Goal: Task Accomplishment & Management: Use online tool/utility

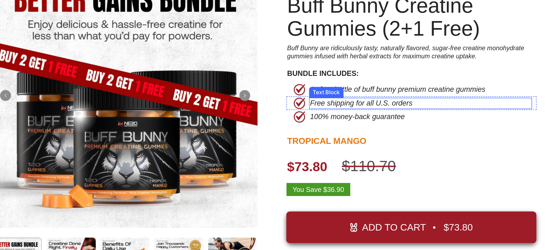
click at [170, 28] on p "Free shipping for all U.S. orders" at bounding box center [187, 30] width 105 height 6
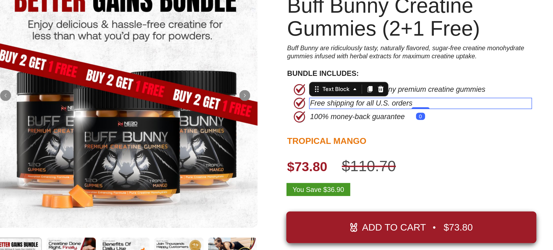
click at [168, 30] on p "Free shipping for all U.S. orders" at bounding box center [187, 30] width 105 height 6
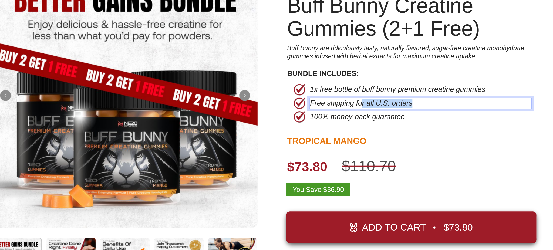
drag, startPoint x: 195, startPoint y: 30, endPoint x: 162, endPoint y: 28, distance: 33.2
click at [162, 28] on p "Free shipping for all U.S. orders" at bounding box center [187, 30] width 105 height 6
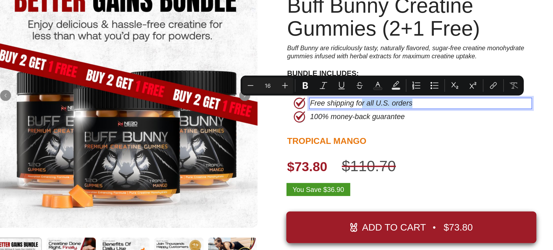
click at [169, 29] on p "Free shipping for all U.S. orders" at bounding box center [187, 30] width 105 height 6
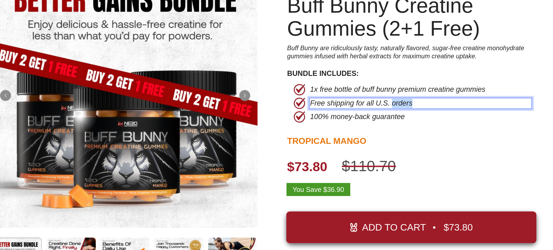
drag, startPoint x: 192, startPoint y: 31, endPoint x: 182, endPoint y: 32, distance: 10.1
click at [182, 32] on p "Free shipping for all U.S. orders" at bounding box center [187, 30] width 105 height 6
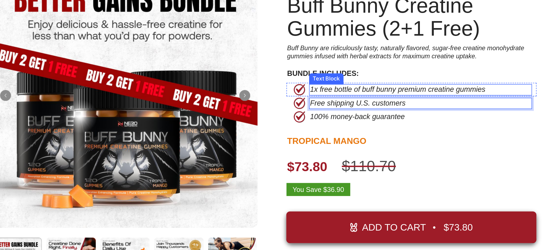
click at [256, 17] on div "Top Rated Button New Release Button Row Icon Icon Icon Icon Icon Icon List 4.9/…" at bounding box center [195, 33] width 149 height 172
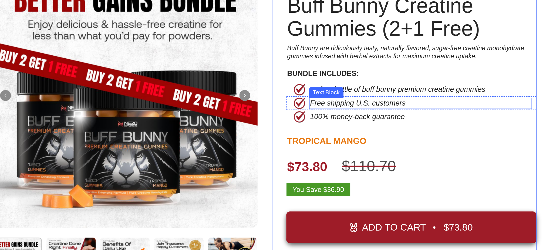
click at [161, 30] on p "Free shipping U.S. customers" at bounding box center [187, 30] width 105 height 6
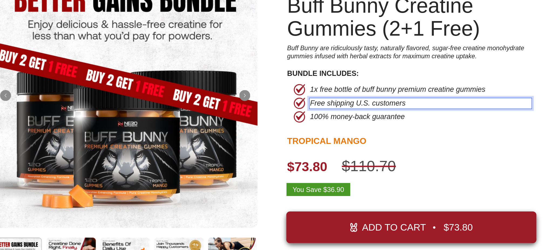
click at [160, 30] on p "Free shipping U.S. customers" at bounding box center [187, 30] width 105 height 6
click at [270, 12] on div "Product Images Top Rated Button New Release Button Row Icon Icon Icon Icon Icon…" at bounding box center [108, 81] width 454 height 268
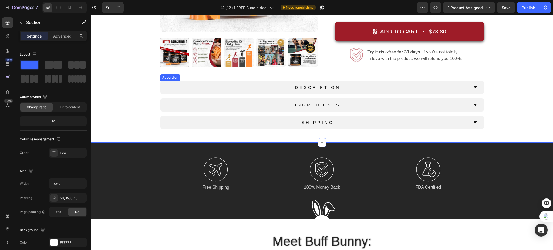
scroll to position [180, 0]
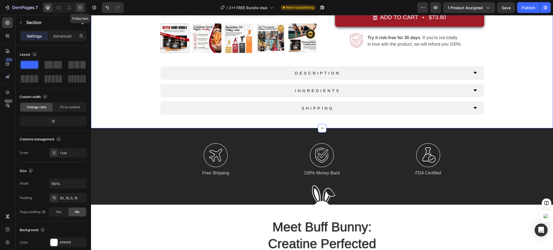
click at [81, 8] on icon at bounding box center [79, 7] width 5 height 5
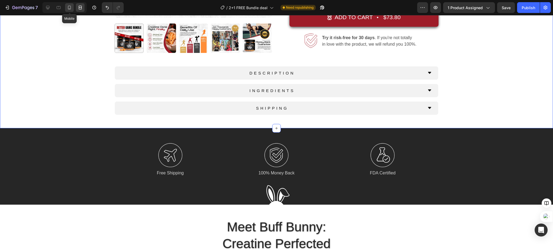
click at [68, 7] on icon at bounding box center [69, 8] width 3 height 4
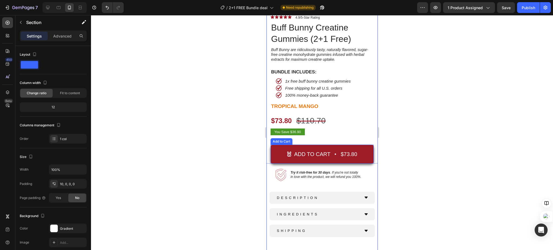
scroll to position [144, 0]
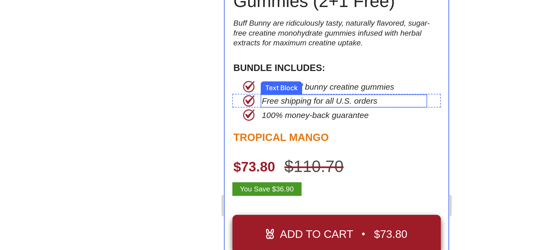
click at [266, 31] on p "Free shipping for all U.S. orders" at bounding box center [282, 33] width 81 height 5
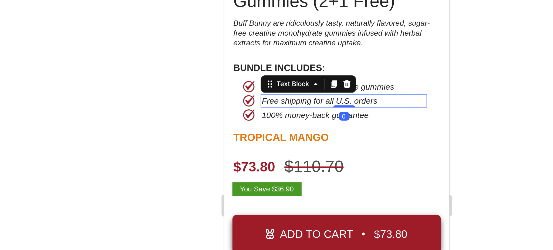
click at [290, 31] on p "Free shipping for all U.S. orders" at bounding box center [282, 33] width 81 height 5
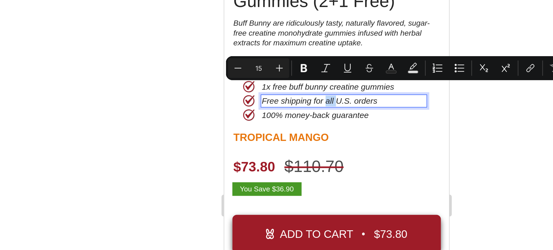
drag, startPoint x: 278, startPoint y: 28, endPoint x: 272, endPoint y: 28, distance: 5.4
click at [272, 31] on p "Free shipping for all U.S. orders" at bounding box center [282, 33] width 81 height 5
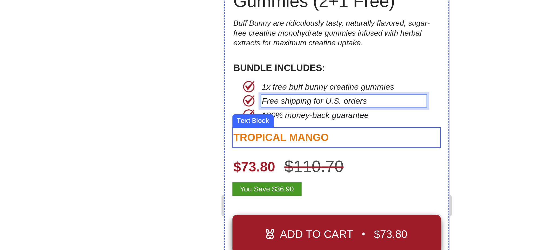
scroll to position [0, 0]
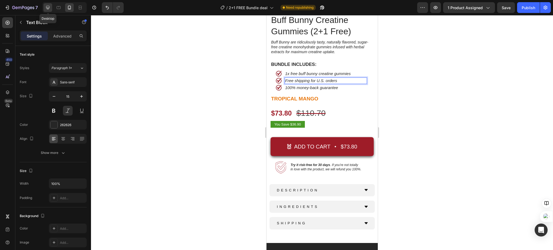
click at [49, 7] on icon at bounding box center [48, 8] width 4 height 4
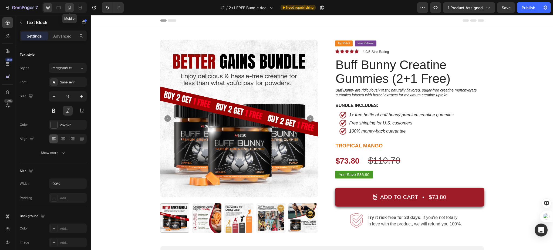
click at [70, 9] on icon at bounding box center [69, 8] width 3 height 4
type input "15"
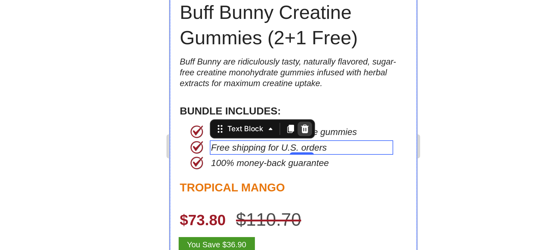
scroll to position [90, 0]
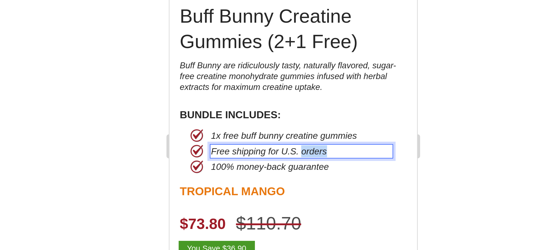
drag, startPoint x: 239, startPoint y: -2, endPoint x: 228, endPoint y: -1, distance: 11.4
click at [228, 2] on p "Free shipping for U.S. orders" at bounding box center [228, 4] width 81 height 5
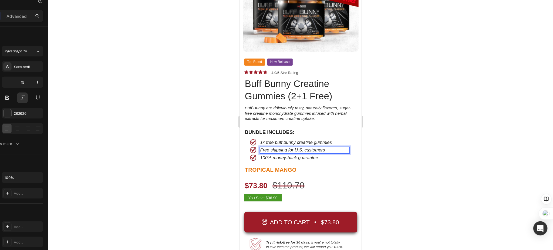
scroll to position [0, 0]
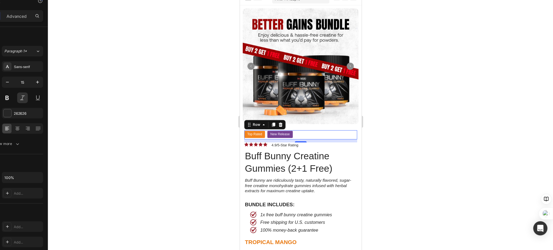
click at [320, 121] on div "Top Rated Button New Release Button Row 0" at bounding box center [295, 123] width 103 height 8
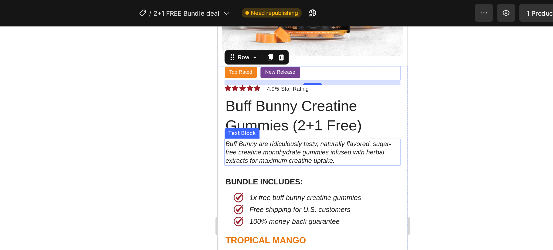
scroll to position [108, 0]
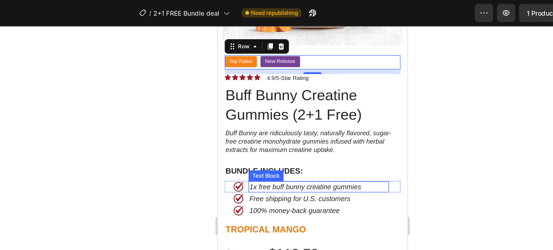
click at [257, 117] on p "1x free buff bunny creatine gummies" at bounding box center [276, 119] width 81 height 5
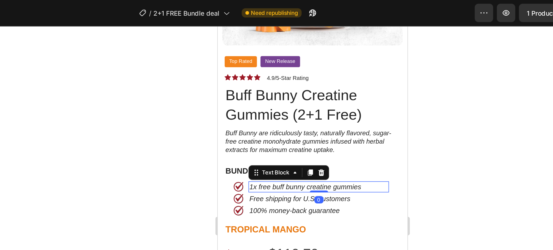
click at [257, 117] on p "1x free buff bunny creatine gummies" at bounding box center [276, 119] width 81 height 5
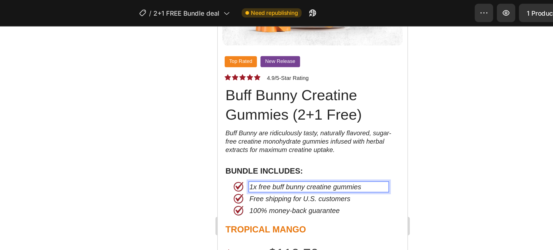
click at [251, 117] on p "1x free buff bunny creatine gummies" at bounding box center [276, 119] width 81 height 5
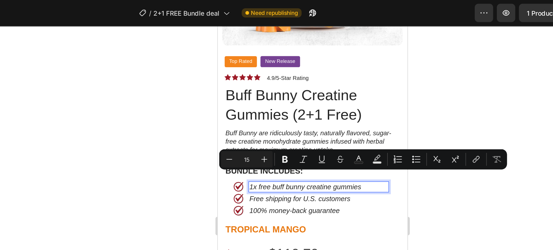
drag, startPoint x: 249, startPoint y: 115, endPoint x: 303, endPoint y: 117, distance: 54.0
click at [303, 117] on p "1x free buff bunny creatine gummies" at bounding box center [276, 119] width 81 height 5
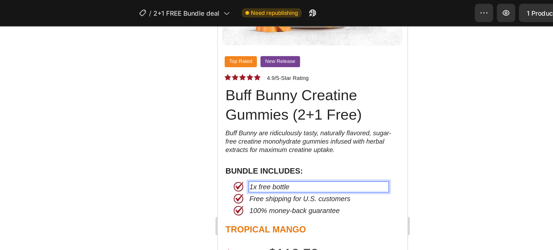
click at [415, 80] on div at bounding box center [322, 132] width 462 height 235
click at [263, 117] on p "1x free bottle" at bounding box center [276, 119] width 81 height 5
click at [400, 93] on div at bounding box center [322, 132] width 462 height 235
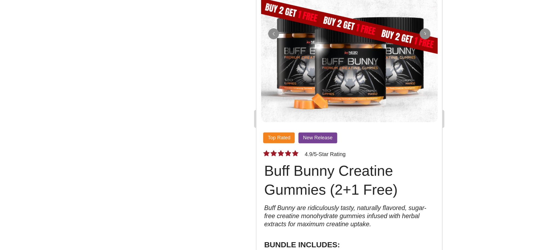
scroll to position [0, 0]
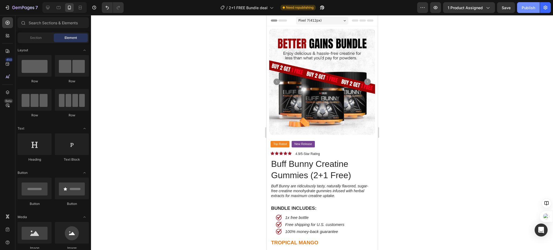
click at [524, 9] on div "Publish" at bounding box center [528, 8] width 13 height 6
click at [49, 7] on icon at bounding box center [48, 8] width 4 height 4
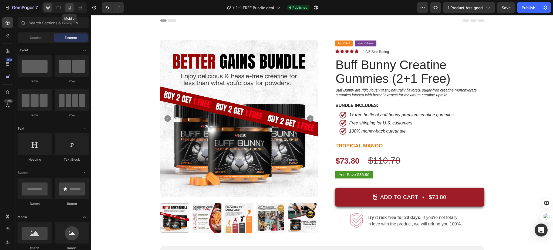
click at [70, 8] on icon at bounding box center [69, 7] width 5 height 5
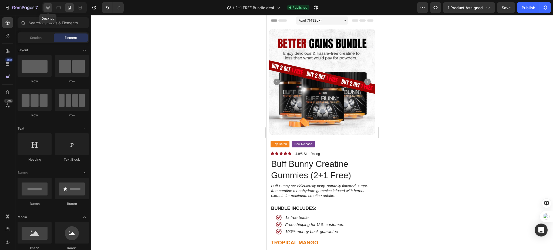
click at [51, 8] on div at bounding box center [47, 7] width 9 height 9
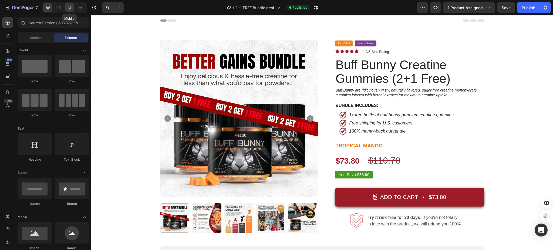
click at [72, 10] on div at bounding box center [69, 7] width 9 height 9
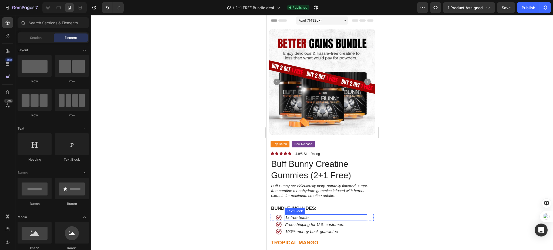
click at [300, 215] on p "1x free bottle" at bounding box center [325, 217] width 81 height 5
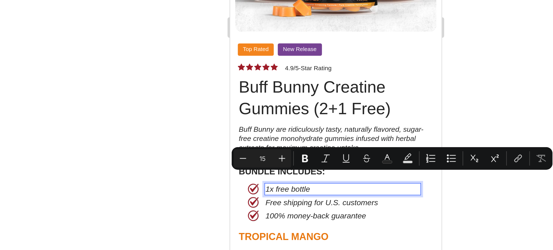
click at [274, 4] on p "1x free bottle" at bounding box center [288, 6] width 81 height 5
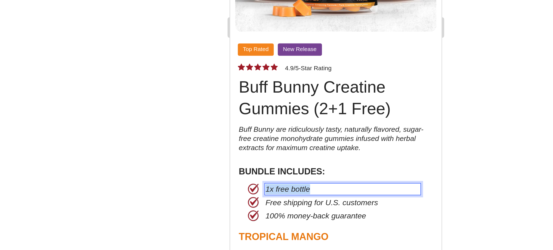
drag, startPoint x: 273, startPoint y: 2, endPoint x: 248, endPoint y: 3, distance: 25.7
click at [248, 4] on p "1x free bottle" at bounding box center [288, 6] width 81 height 5
click at [410, 204] on div at bounding box center [322, 132] width 462 height 235
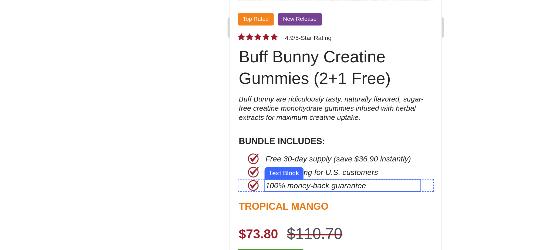
scroll to position [19, 0]
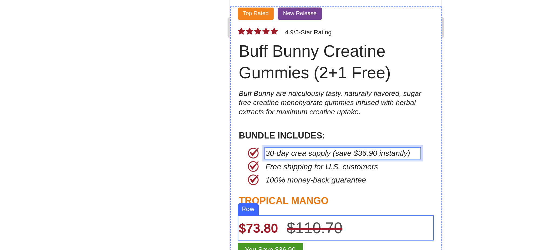
scroll to position [19, 0]
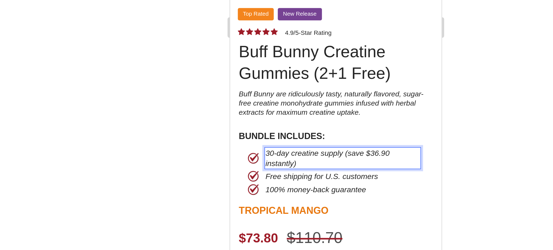
drag, startPoint x: 288, startPoint y: -16, endPoint x: 248, endPoint y: -17, distance: 39.2
click at [400, 192] on div at bounding box center [322, 132] width 462 height 235
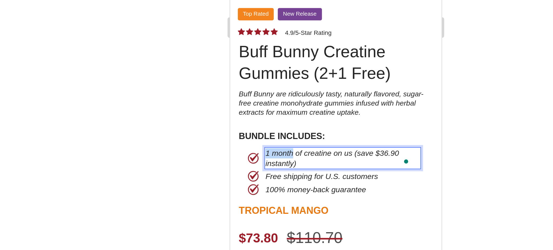
drag, startPoint x: 262, startPoint y: -16, endPoint x: 249, endPoint y: -16, distance: 13.5
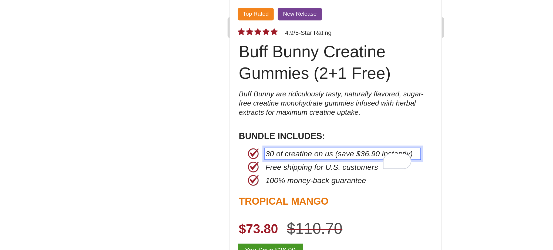
scroll to position [19, 0]
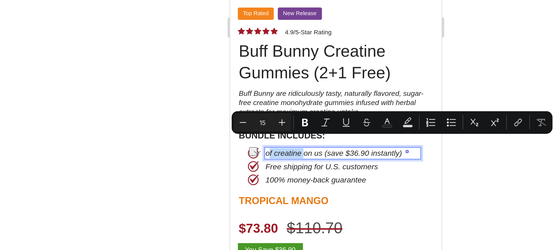
drag, startPoint x: 267, startPoint y: -18, endPoint x: 249, endPoint y: -16, distance: 17.9
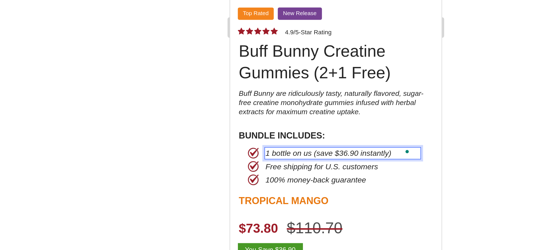
click at [403, 185] on div at bounding box center [322, 132] width 462 height 235
click at [427, 178] on div at bounding box center [322, 132] width 462 height 235
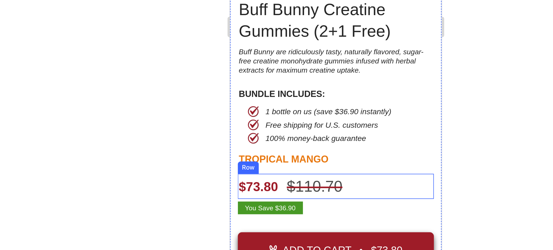
scroll to position [41, 0]
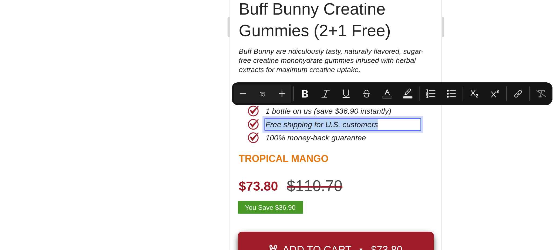
copy p "Free shipping for U.S. customers"
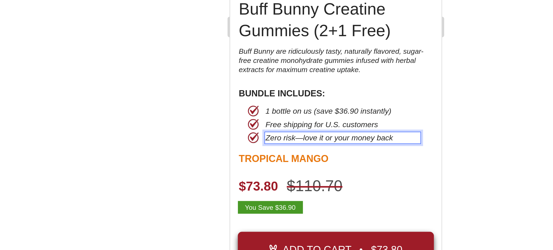
click at [413, 181] on div at bounding box center [322, 132] width 462 height 235
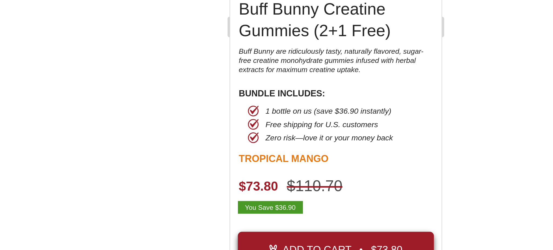
click at [383, 190] on div at bounding box center [322, 132] width 462 height 235
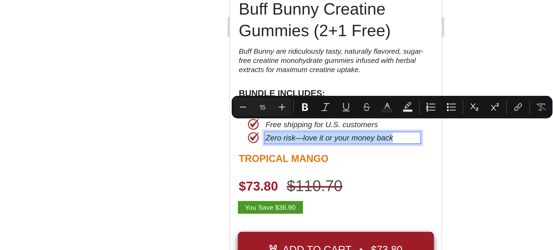
copy p "Zero risk—love it or your money back"
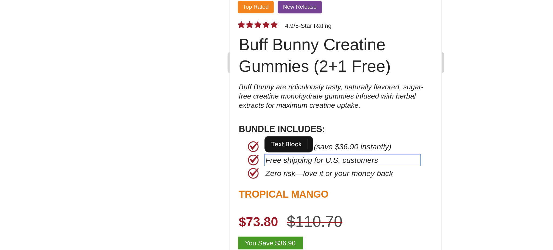
click at [268, 5] on p "Free shipping for U.S. customers" at bounding box center [288, 7] width 81 height 5
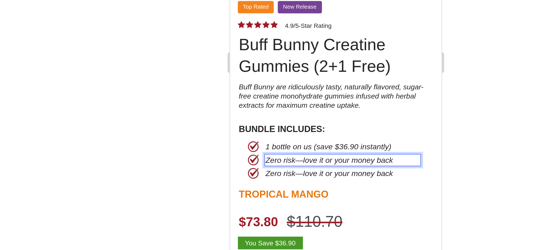
click at [398, 193] on div at bounding box center [322, 132] width 462 height 235
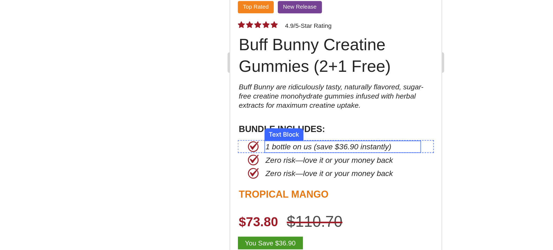
click at [269, 0] on p "1 bottle on us (save $36.90 instantly)" at bounding box center [288, 0] width 81 height 5
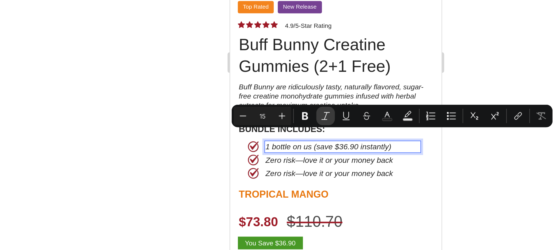
click at [314, 160] on icon "Editor contextual toolbar" at bounding box center [316, 160] width 5 height 5
click at [405, 135] on div at bounding box center [322, 132] width 462 height 235
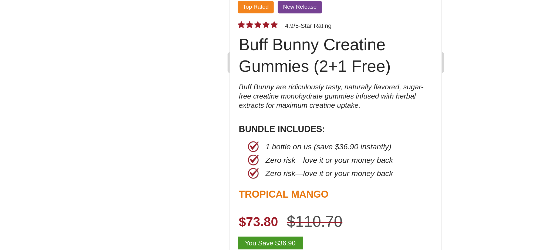
click at [392, 176] on div at bounding box center [322, 132] width 462 height 235
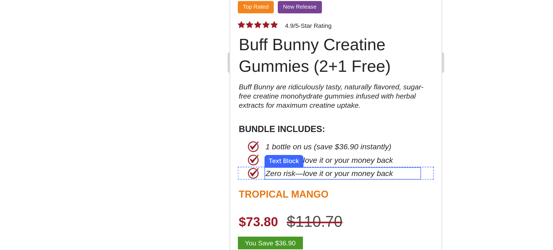
click at [269, 12] on p "Zero risk—love it or your money back" at bounding box center [288, 14] width 81 height 5
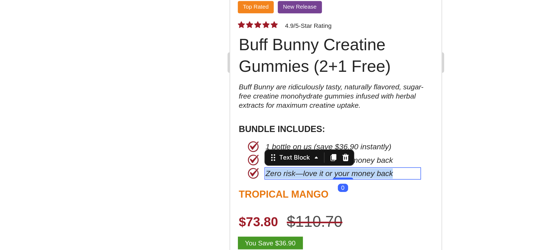
click at [269, 12] on p "Zero risk—love it or your money back" at bounding box center [288, 14] width 81 height 5
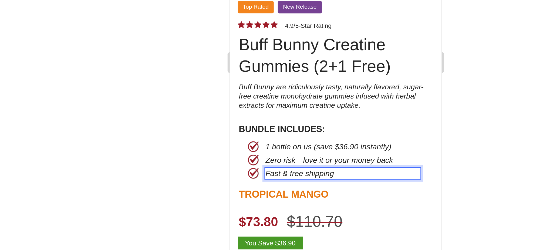
click at [424, 179] on div at bounding box center [322, 132] width 462 height 235
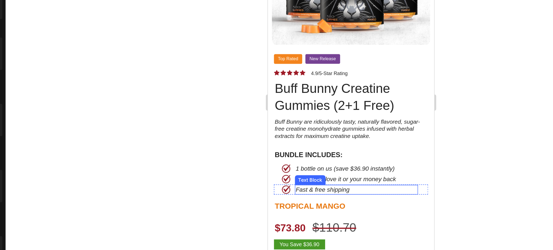
click at [308, 100] on p "Fast & free shipping" at bounding box center [326, 102] width 81 height 5
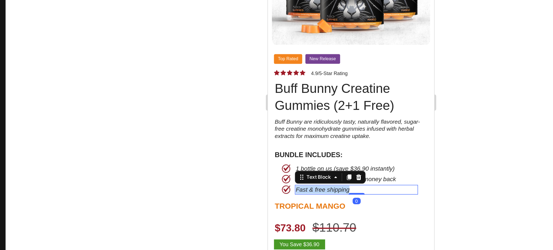
click at [308, 100] on p "Fast & free shipping" at bounding box center [326, 102] width 81 height 5
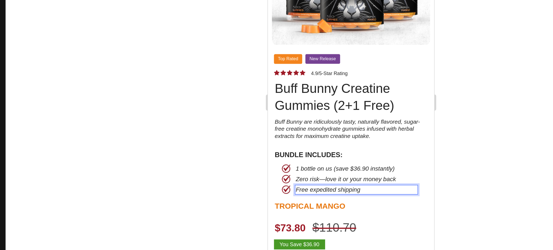
click at [401, 177] on div at bounding box center [322, 132] width 462 height 235
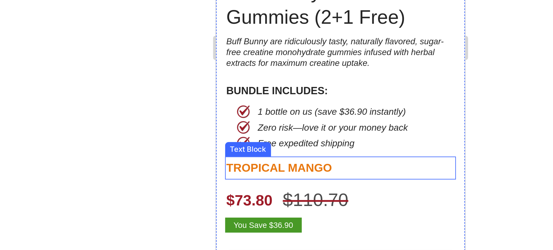
scroll to position [57, 0]
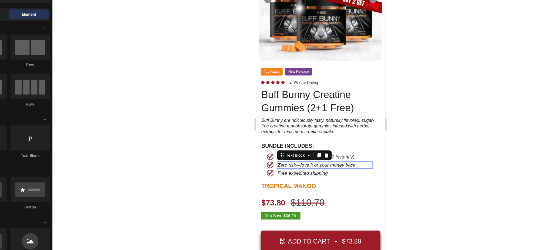
click at [300, 138] on p "Zero risk—love it or your money back" at bounding box center [314, 140] width 81 height 5
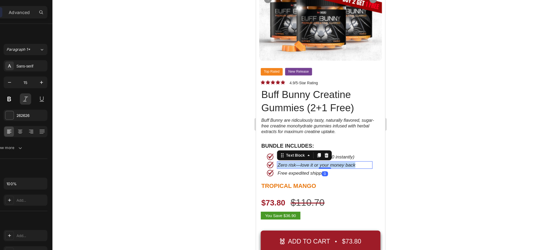
click at [300, 138] on p "Zero risk—love it or your money back" at bounding box center [314, 140] width 81 height 5
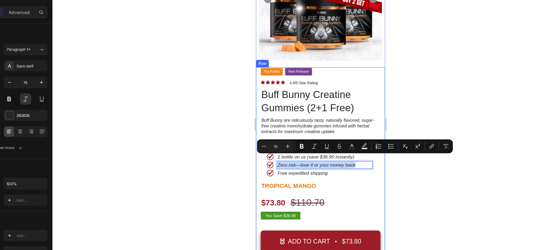
click at [432, 146] on div "Minus 15 Plus Bold Italic Underline Strikethrough Text Color Text Background Co…" at bounding box center [351, 152] width 169 height 12
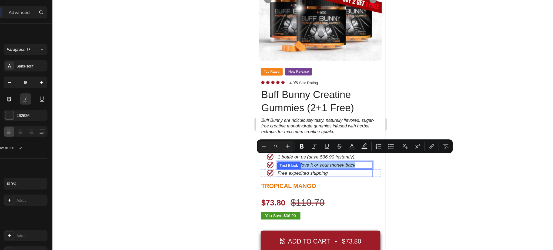
click at [427, 181] on div at bounding box center [322, 132] width 462 height 235
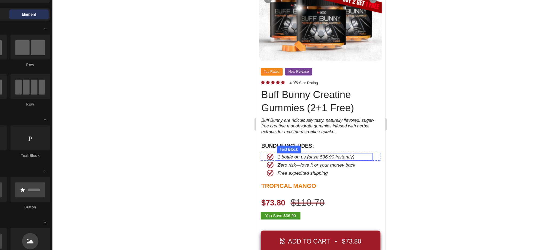
click at [314, 131] on p "1 bottle on us (save $36.90 instantly)" at bounding box center [314, 133] width 81 height 5
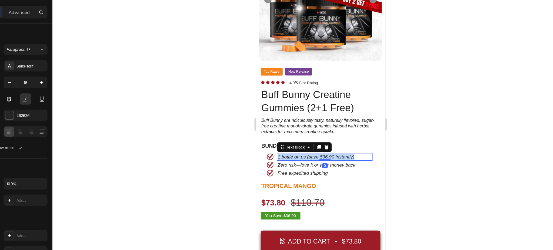
click at [314, 131] on p "1 bottle on us (save $36.90 instantly)" at bounding box center [314, 133] width 81 height 5
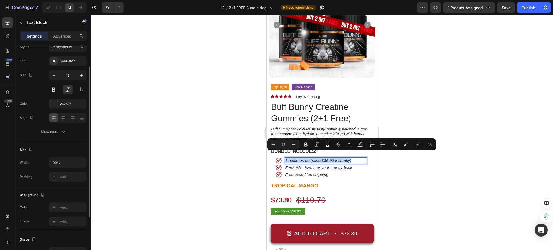
scroll to position [25, 0]
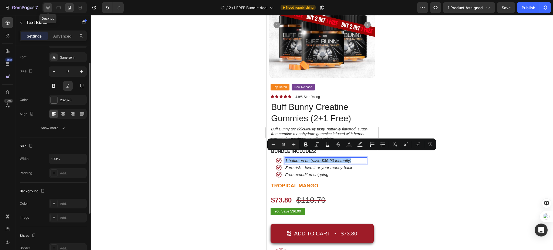
click at [50, 9] on icon at bounding box center [47, 7] width 5 height 5
type input "16"
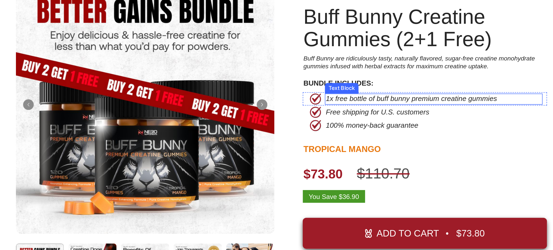
click at [201, 35] on p "1x free bottle of buff bunny premium creatine gummies" at bounding box center [226, 35] width 131 height 6
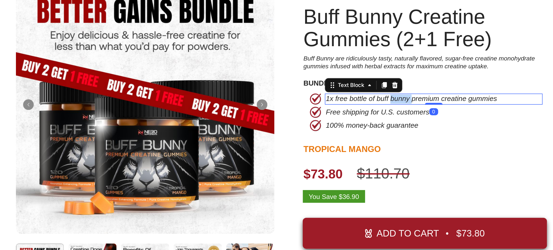
click at [201, 35] on p "1x free bottle of buff bunny premium creatine gummies" at bounding box center [226, 35] width 131 height 6
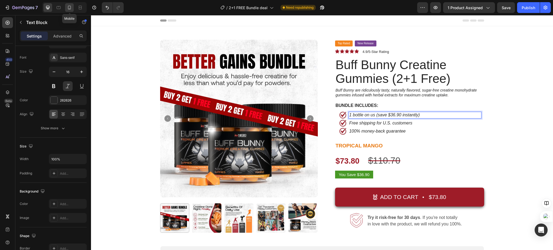
click at [67, 8] on icon at bounding box center [69, 7] width 5 height 5
type input "14"
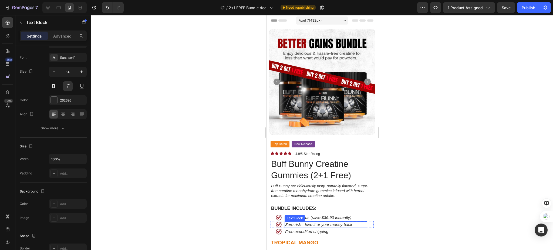
click at [296, 222] on p "Zero risk—love it or your money back" at bounding box center [325, 224] width 81 height 5
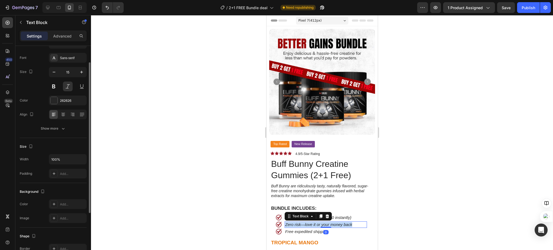
click at [296, 222] on p "Zero risk—love it or your money back" at bounding box center [325, 224] width 81 height 5
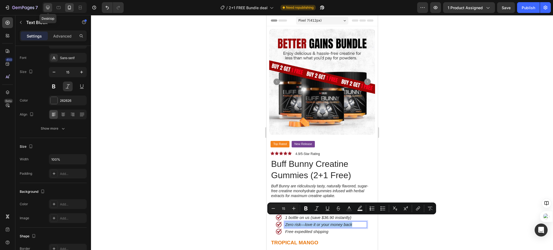
click at [46, 5] on icon at bounding box center [47, 7] width 5 height 5
type input "16"
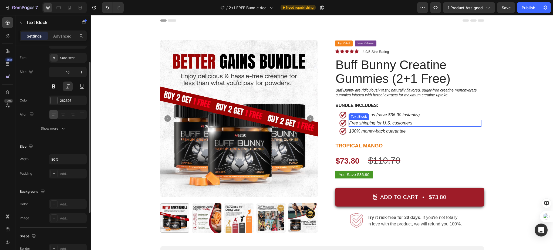
click at [360, 124] on p "Free shipping for U.S. customers" at bounding box center [401, 123] width 105 height 6
click at [68, 6] on icon at bounding box center [69, 7] width 5 height 5
type input "15"
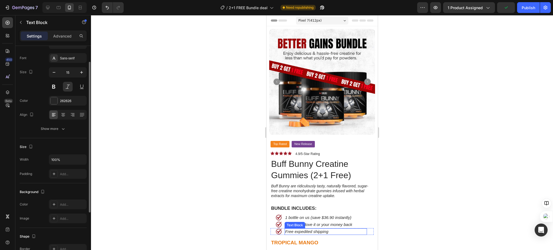
click at [296, 229] on p "Free expedited shipping" at bounding box center [325, 231] width 81 height 5
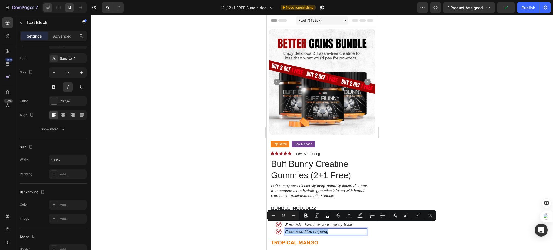
click at [48, 6] on icon at bounding box center [47, 7] width 5 height 5
type input "16"
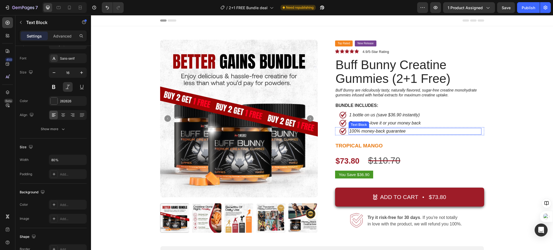
click at [360, 133] on p "100% money-back guarantee" at bounding box center [401, 132] width 105 height 6
click at [509, 171] on div "Product Images Top Rated Button New Release Button Row Icon Icon Icon Icon Icon…" at bounding box center [322, 174] width 454 height 268
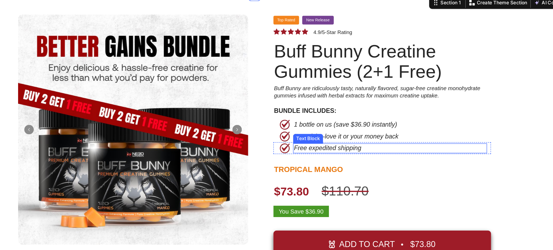
click at [191, 96] on p "Free expedited shipping" at bounding box center [227, 95] width 105 height 6
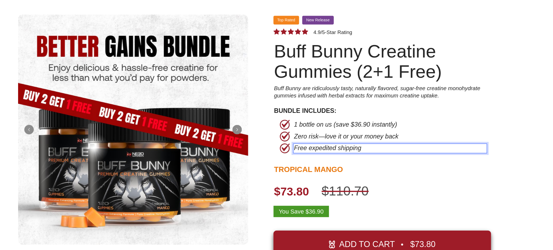
click at [208, 95] on p "Free expedited shipping" at bounding box center [227, 95] width 105 height 6
drag, startPoint x: 226, startPoint y: 94, endPoint x: 174, endPoint y: 96, distance: 52.7
click at [175, 96] on p "Free expedited shipping" at bounding box center [227, 95] width 105 height 6
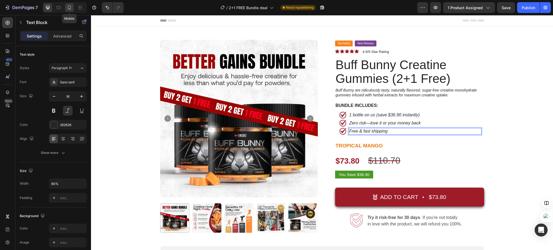
click at [67, 6] on icon at bounding box center [69, 7] width 5 height 5
type input "15"
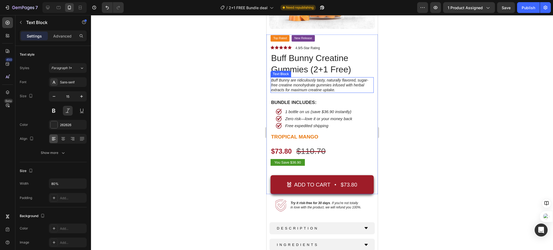
scroll to position [108, 0]
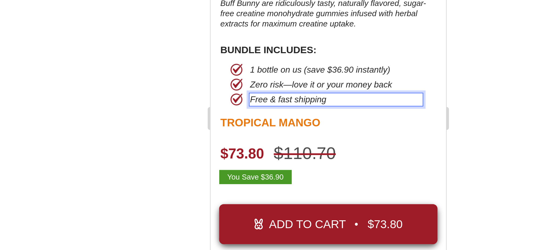
click at [399, 150] on div at bounding box center [322, 132] width 462 height 235
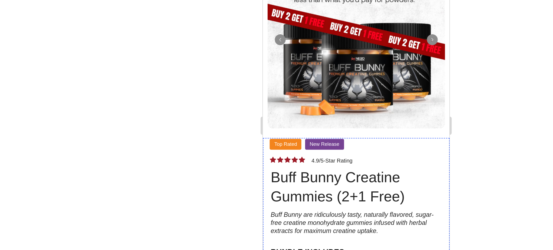
scroll to position [0, 0]
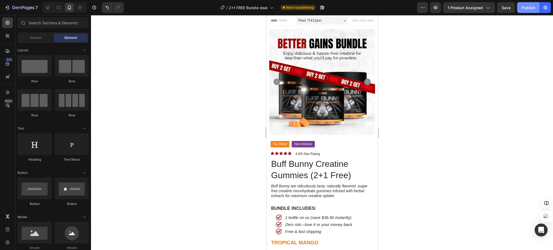
click at [523, 9] on div "Publish" at bounding box center [528, 8] width 13 height 6
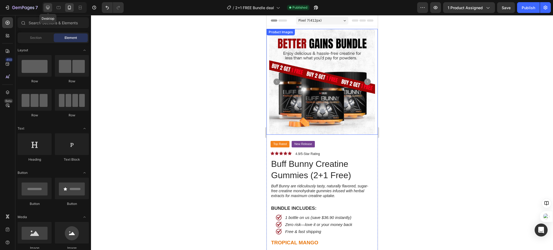
click at [48, 8] on icon at bounding box center [48, 8] width 4 height 4
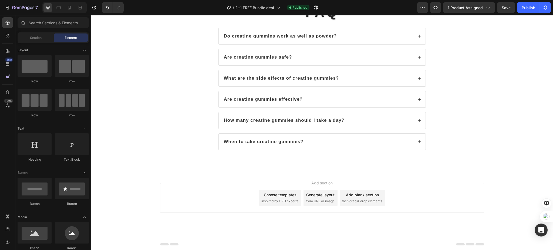
scroll to position [1159, 0]
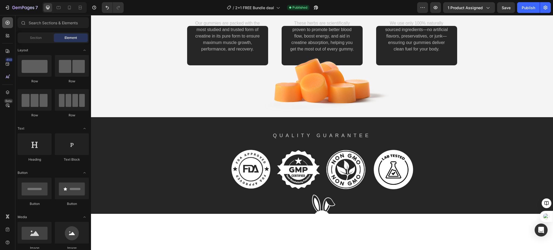
click at [6, 24] on icon at bounding box center [8, 23] width 4 height 4
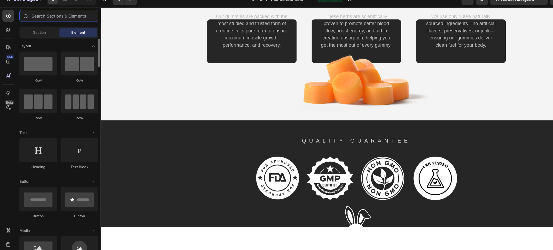
scroll to position [0, 0]
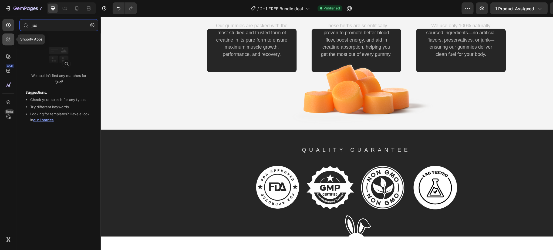
type input "jud"
click at [6, 37] on icon at bounding box center [7, 37] width 2 height 2
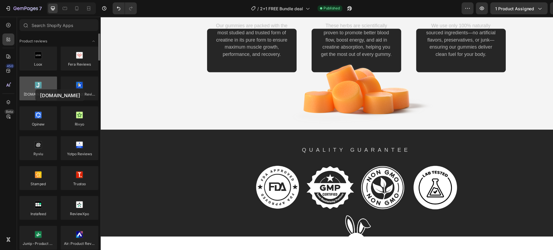
click at [32, 81] on div at bounding box center [35, 80] width 34 height 22
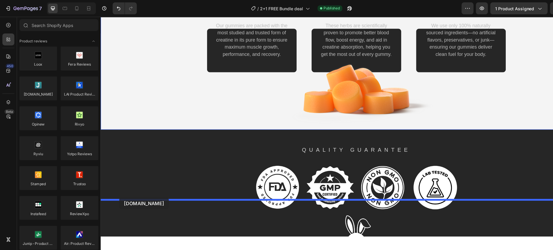
drag, startPoint x: 136, startPoint y: 99, endPoint x: 117, endPoint y: 180, distance: 82.5
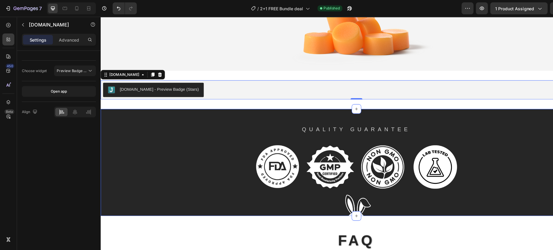
scroll to position [1224, 0]
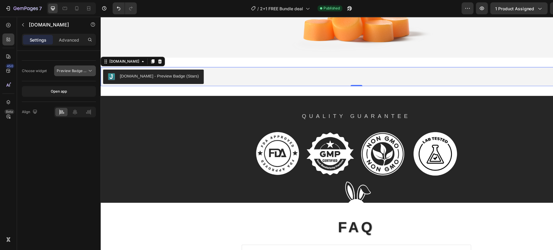
click at [68, 65] on span "Preview Badge (Stars)" at bounding box center [68, 64] width 34 height 4
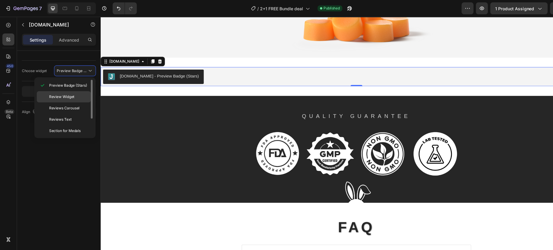
click at [73, 93] on div "Review Widget" at bounding box center [57, 98] width 49 height 10
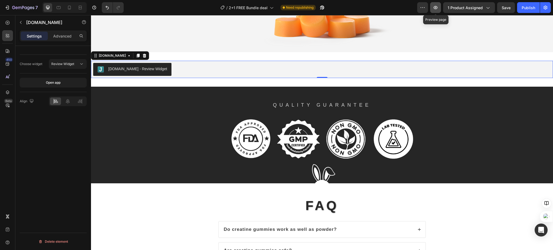
click at [438, 8] on icon "button" at bounding box center [436, 7] width 4 height 3
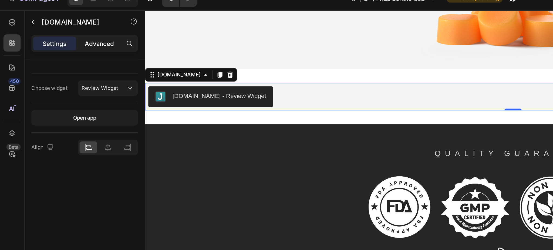
click at [63, 36] on p "Advanced" at bounding box center [62, 36] width 18 height 6
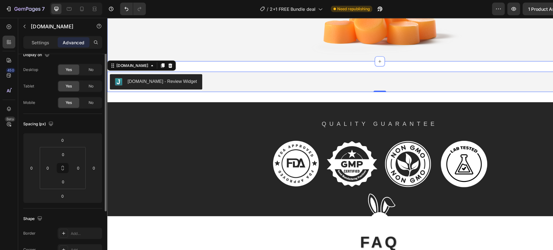
scroll to position [18, 0]
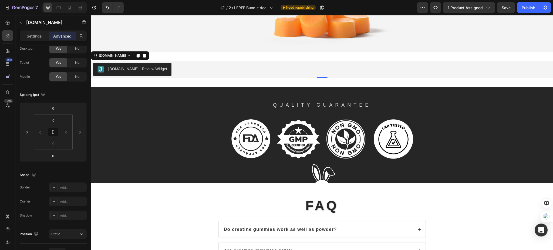
click at [168, 76] on div "[DOMAIN_NAME] - Review Widget" at bounding box center [322, 69] width 458 height 13
click at [25, 34] on div "Settings" at bounding box center [34, 36] width 27 height 9
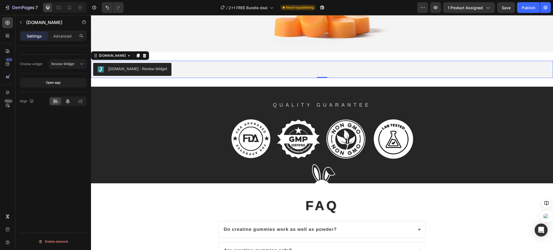
click at [66, 103] on icon at bounding box center [67, 101] width 5 height 5
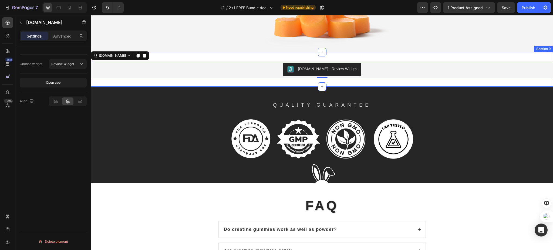
click at [165, 87] on div "[DOMAIN_NAME] - Review Widget [DOMAIN_NAME] 0 Section 9" at bounding box center [322, 69] width 462 height 35
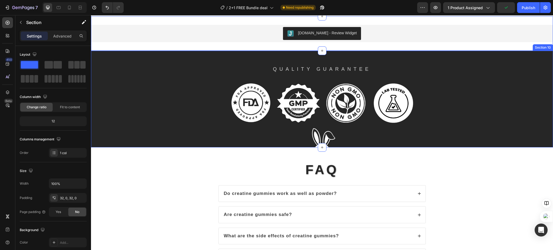
scroll to position [1224, 0]
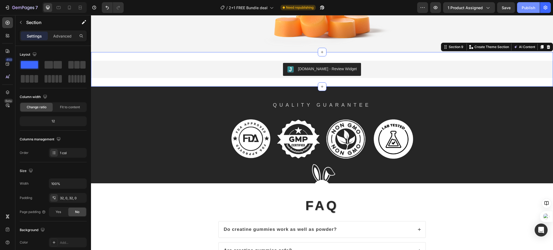
click at [525, 4] on button "Publish" at bounding box center [528, 7] width 23 height 11
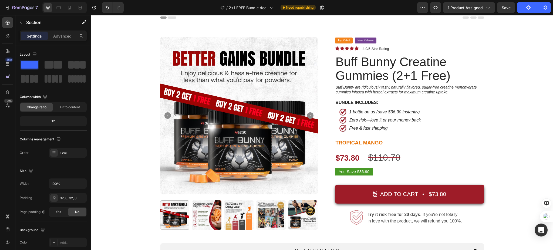
scroll to position [0, 0]
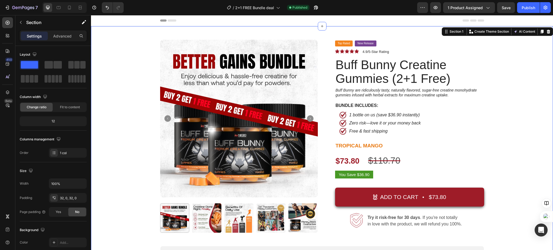
click at [533, 121] on div "Product Images Top Rated Button New Release Button Row Icon Icon Icon Icon Icon…" at bounding box center [322, 174] width 454 height 268
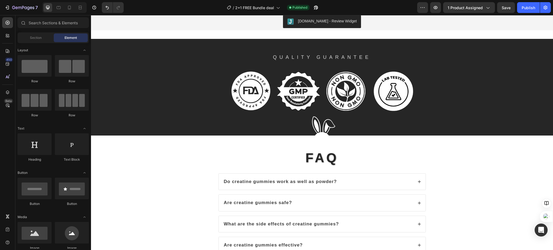
scroll to position [1159, 0]
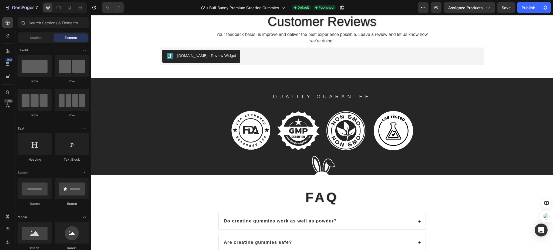
scroll to position [1404, 0]
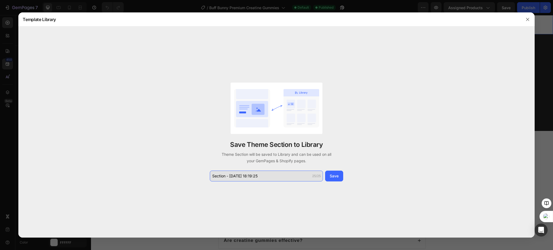
click at [236, 175] on input "Section - Aug 27 18:19:25" at bounding box center [266, 176] width 113 height 11
type input "reviews"
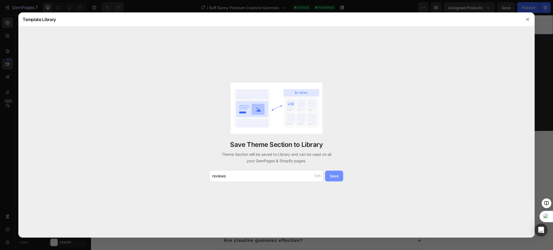
click at [336, 175] on div "Save" at bounding box center [334, 176] width 9 height 6
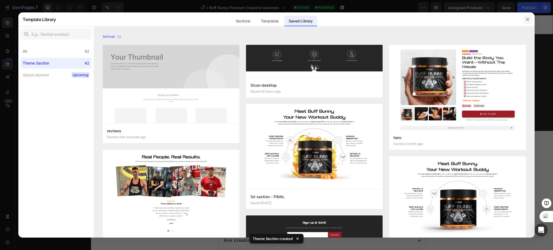
drag, startPoint x: 525, startPoint y: 20, endPoint x: 70, endPoint y: 1, distance: 455.3
click at [525, 20] on button "button" at bounding box center [527, 19] width 9 height 9
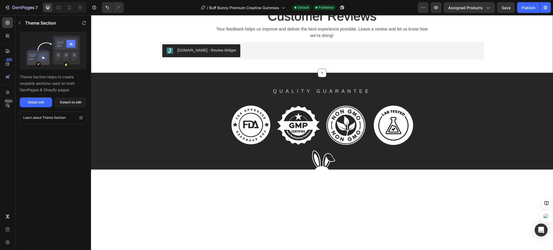
scroll to position [1368, 0]
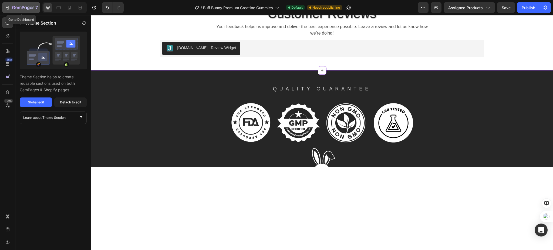
click at [8, 6] on icon "button" at bounding box center [8, 8] width 2 height 4
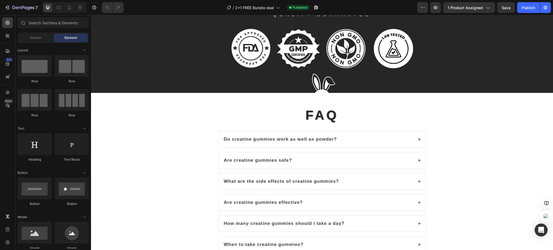
scroll to position [1436, 0]
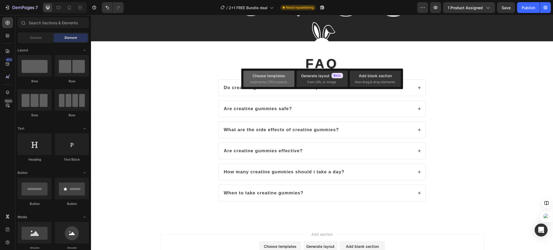
click at [281, 81] on span "inspired by CRO experts" at bounding box center [268, 82] width 37 height 5
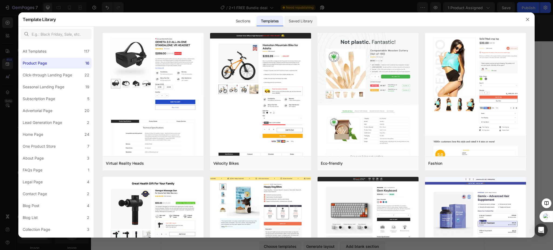
click at [300, 21] on div "Saved Library" at bounding box center [300, 21] width 33 height 11
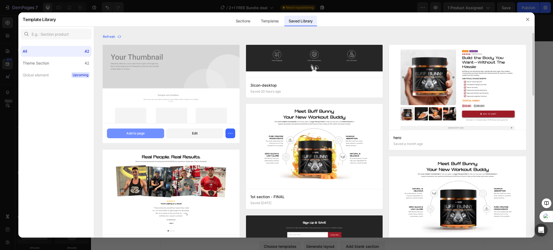
click at [124, 135] on button "Add to page" at bounding box center [135, 134] width 57 height 10
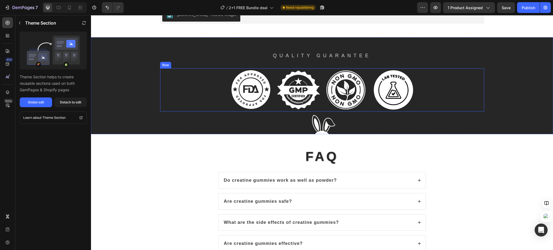
scroll to position [1429, 0]
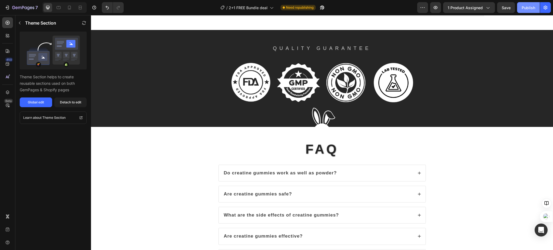
click at [521, 7] on button "Publish" at bounding box center [528, 7] width 23 height 11
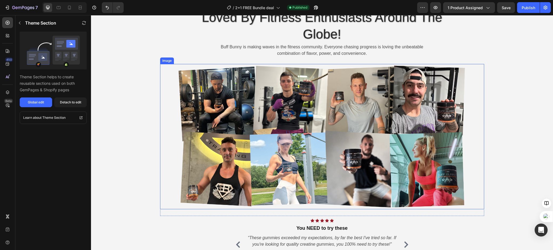
scroll to position [701, 0]
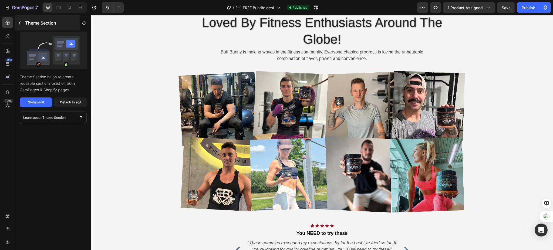
click at [23, 21] on button "button" at bounding box center [19, 23] width 9 height 9
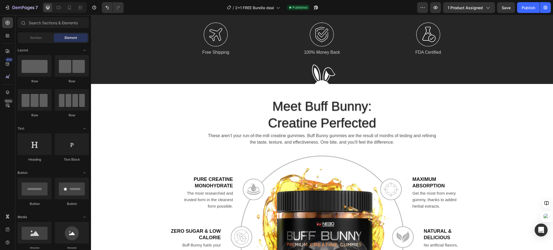
scroll to position [89, 0]
